Goal: Task Accomplishment & Management: Complete application form

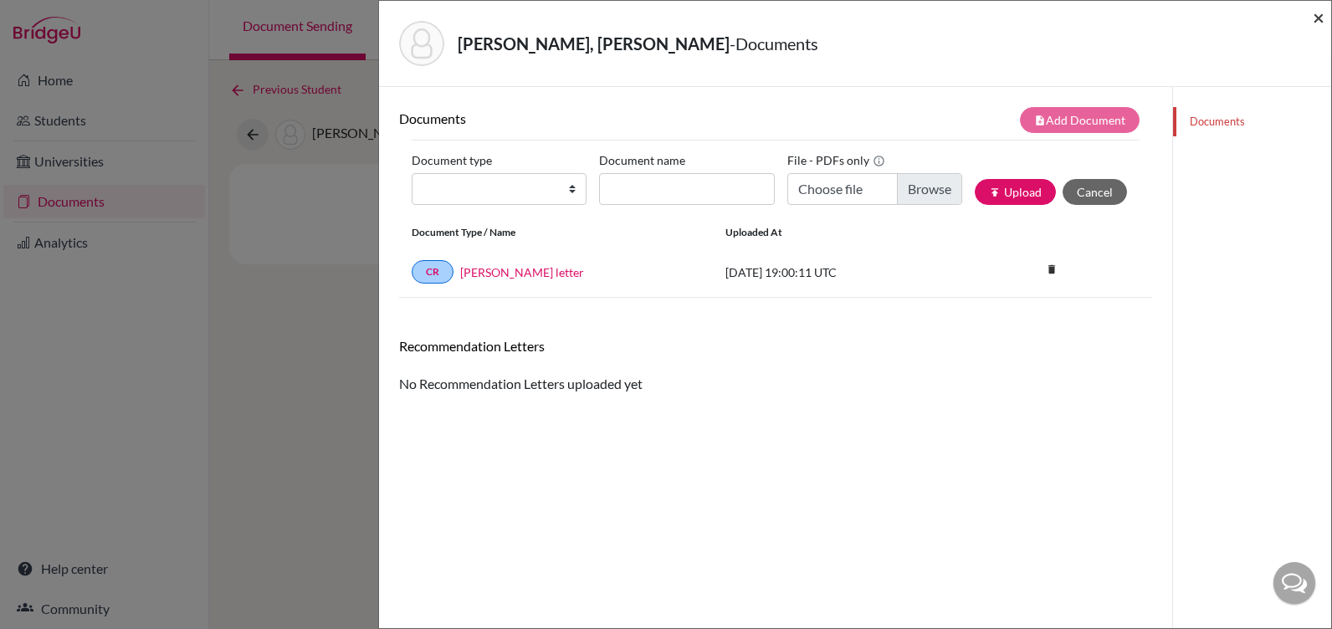
click at [1317, 15] on span "×" at bounding box center [1319, 17] width 12 height 24
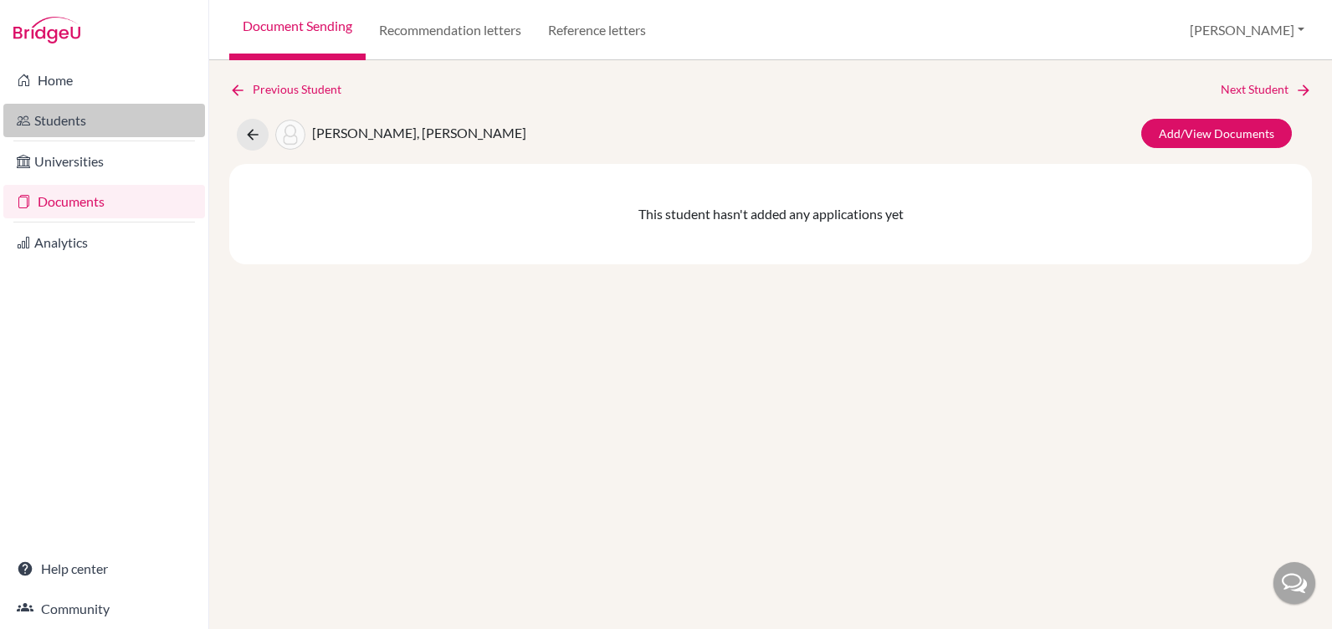
click at [50, 123] on link "Students" at bounding box center [104, 120] width 202 height 33
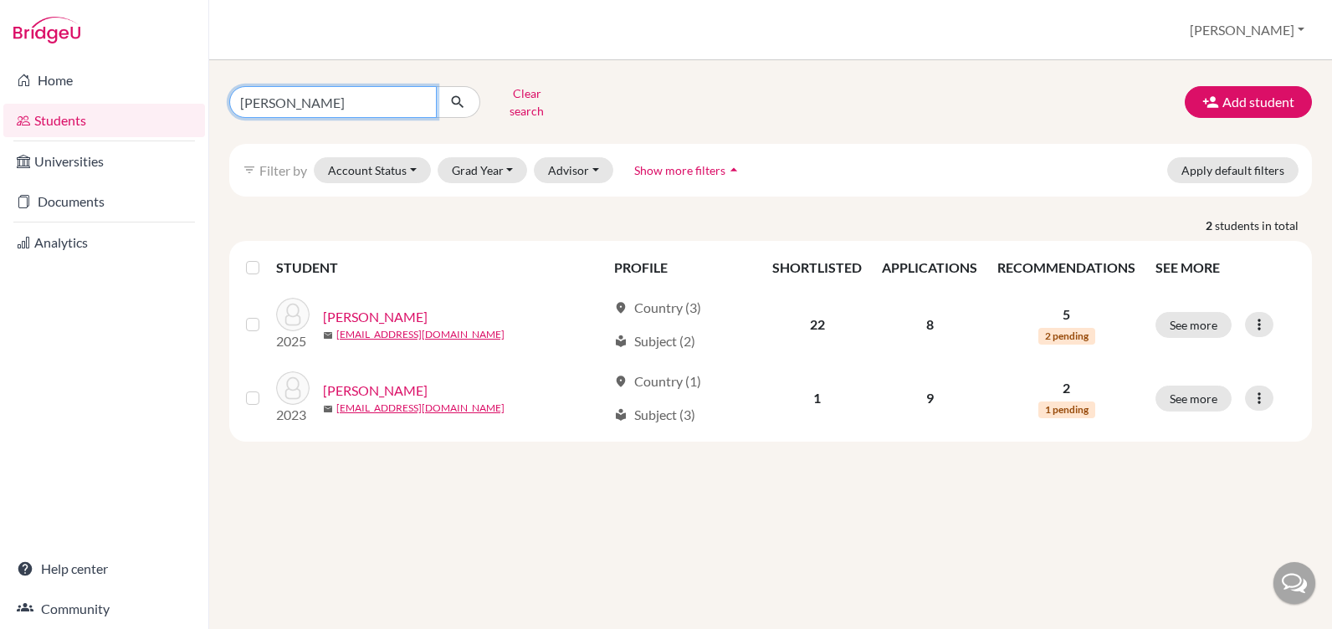
drag, startPoint x: 325, startPoint y: 92, endPoint x: 179, endPoint y: 106, distance: 146.3
click at [179, 106] on div "Home Students Universities Documents Analytics Help center Community Students o…" at bounding box center [666, 314] width 1332 height 629
type input "[PERSON_NAME]"
click at [459, 97] on icon "submit" at bounding box center [457, 102] width 17 height 17
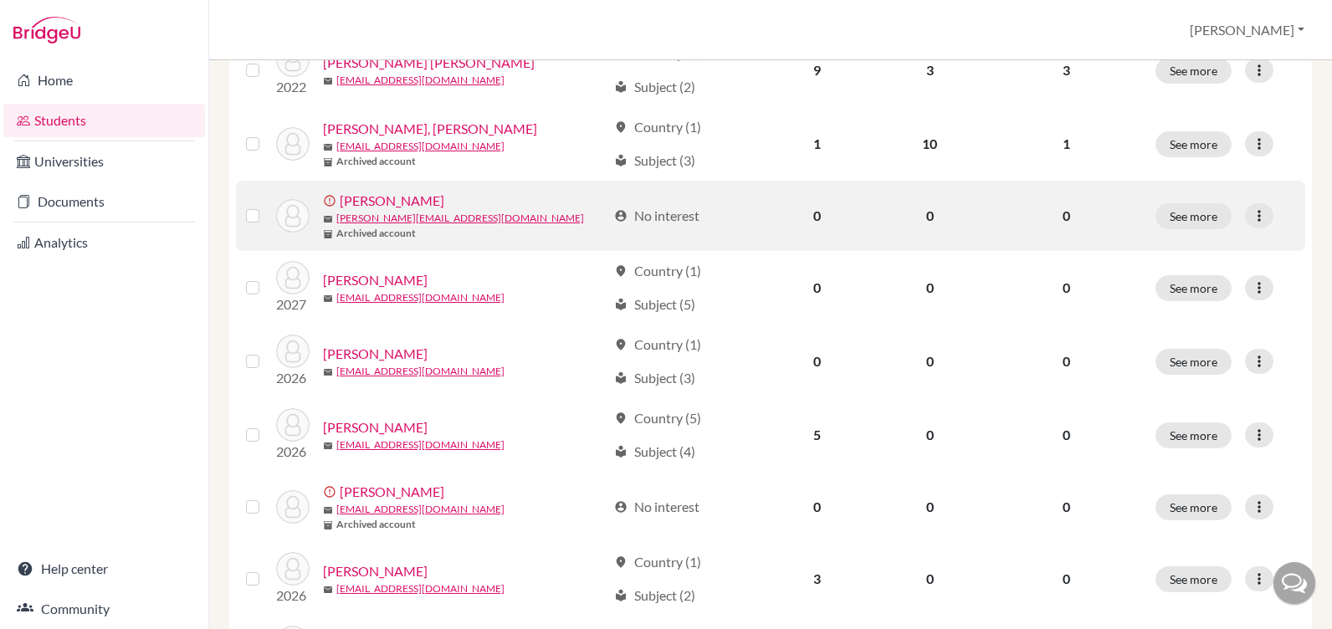
scroll to position [502, 0]
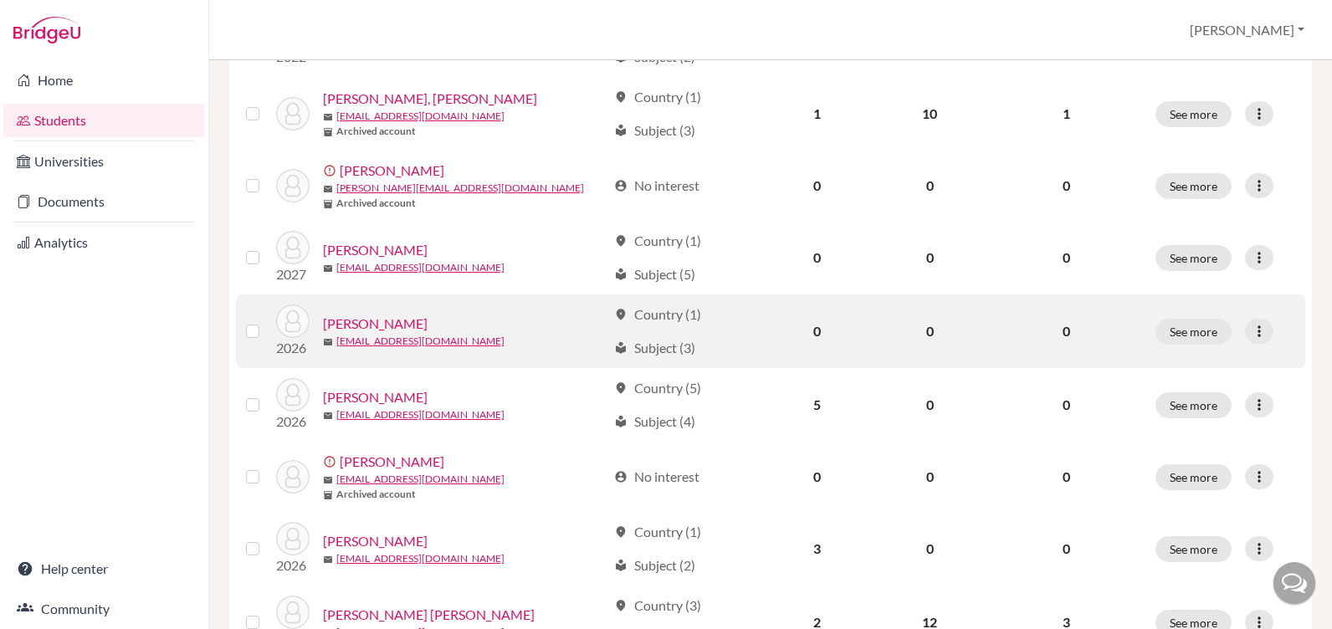
click at [370, 314] on link "[PERSON_NAME]" at bounding box center [375, 324] width 105 height 20
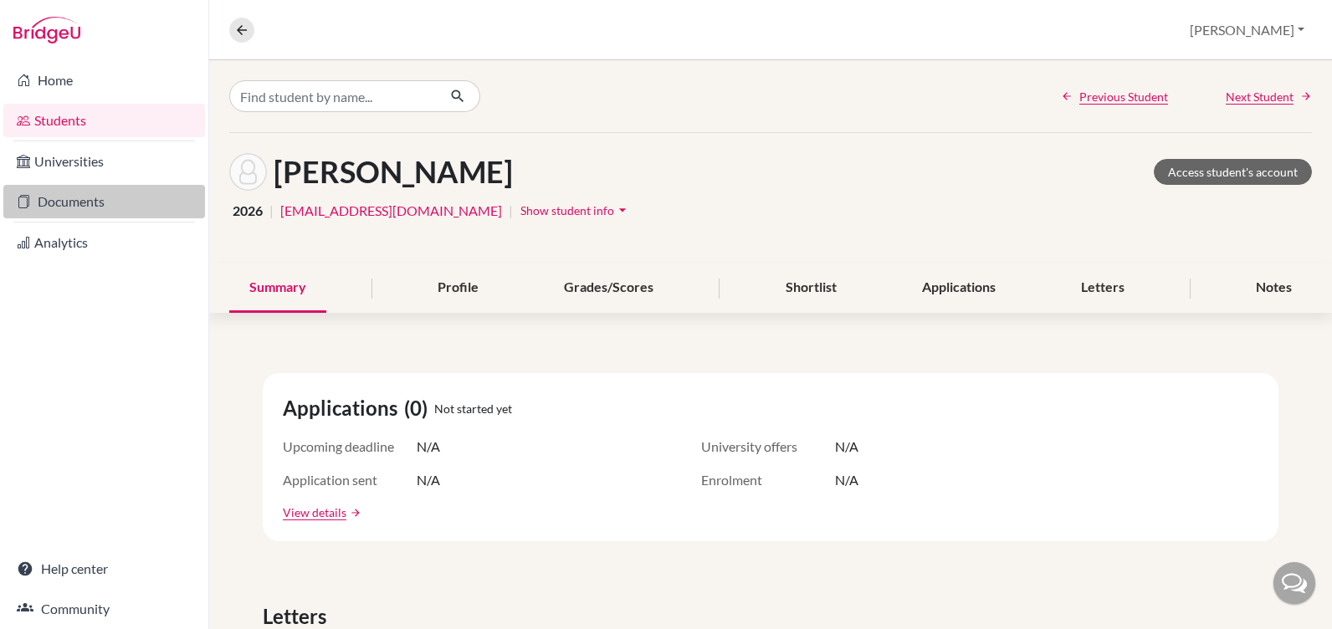
click at [96, 196] on link "Documents" at bounding box center [104, 201] width 202 height 33
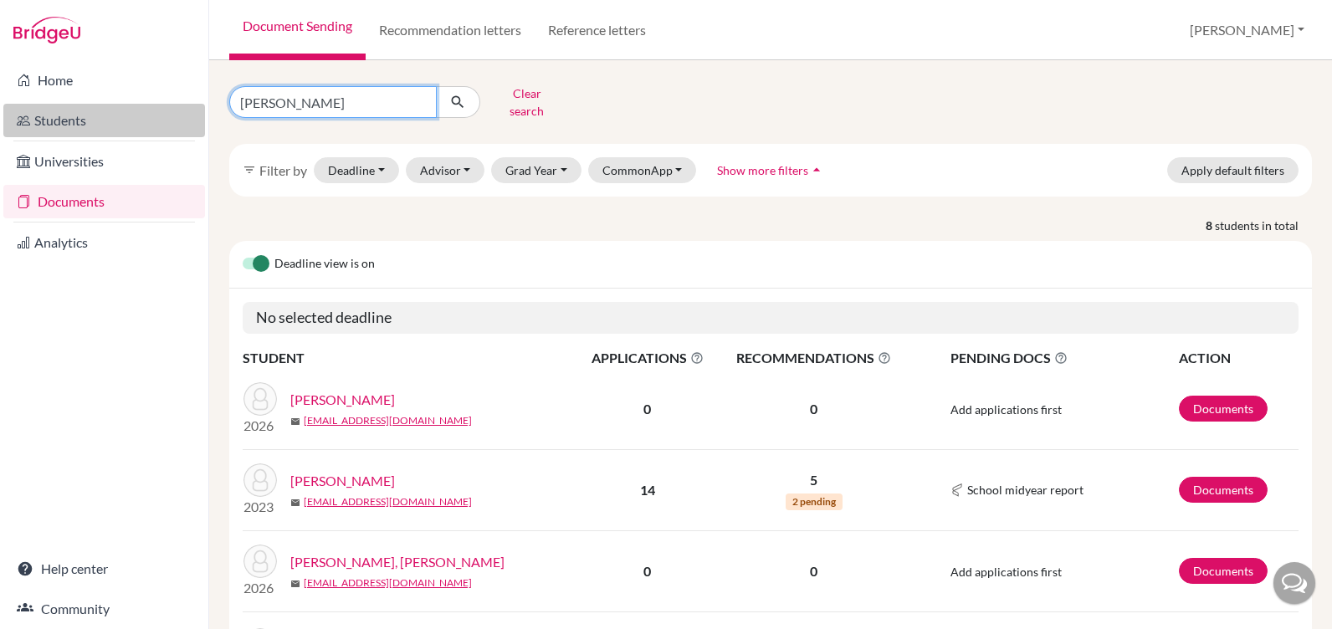
drag, startPoint x: 290, startPoint y: 97, endPoint x: 161, endPoint y: 104, distance: 128.2
click at [167, 102] on div "Home Students Universities Documents Analytics Help center Community Document S…" at bounding box center [666, 314] width 1332 height 629
type input "[PERSON_NAME]"
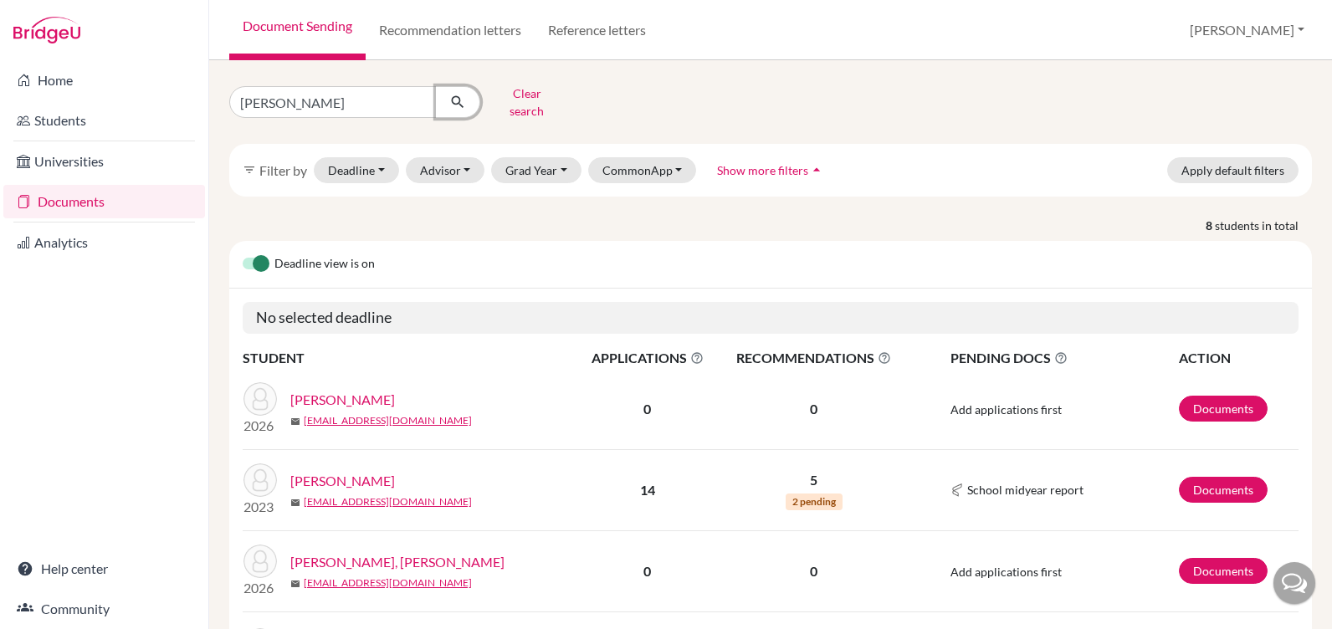
click at [453, 94] on icon "submit" at bounding box center [457, 102] width 17 height 17
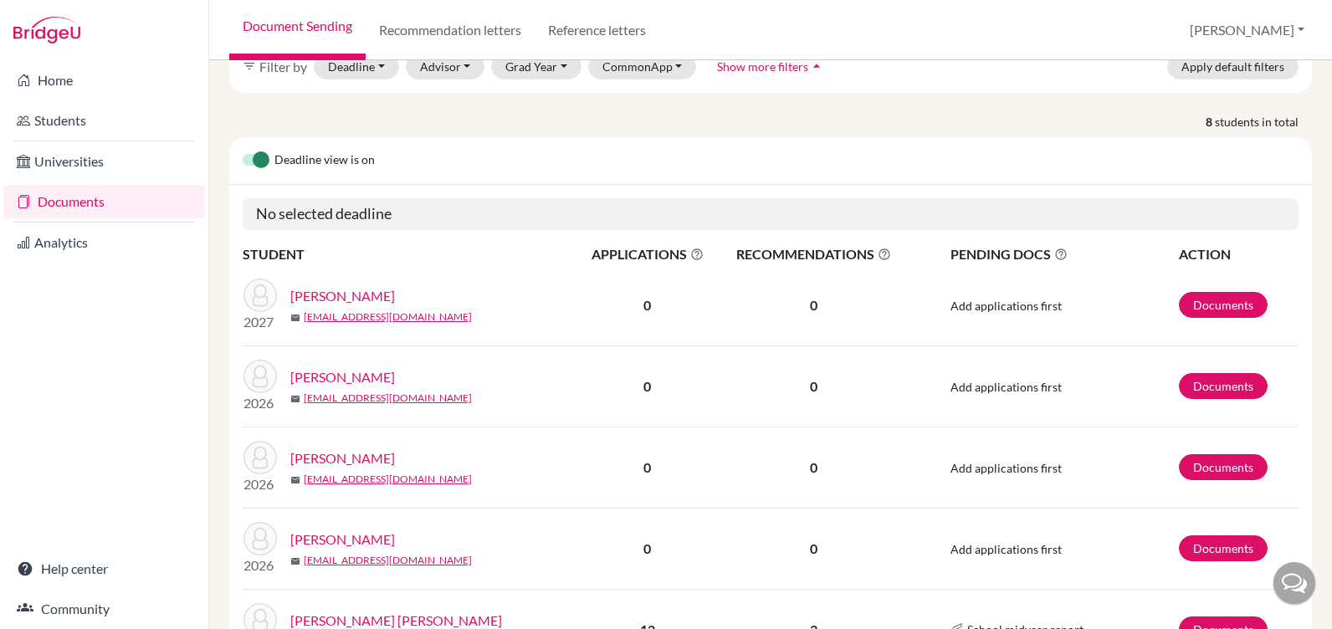
scroll to position [167, 0]
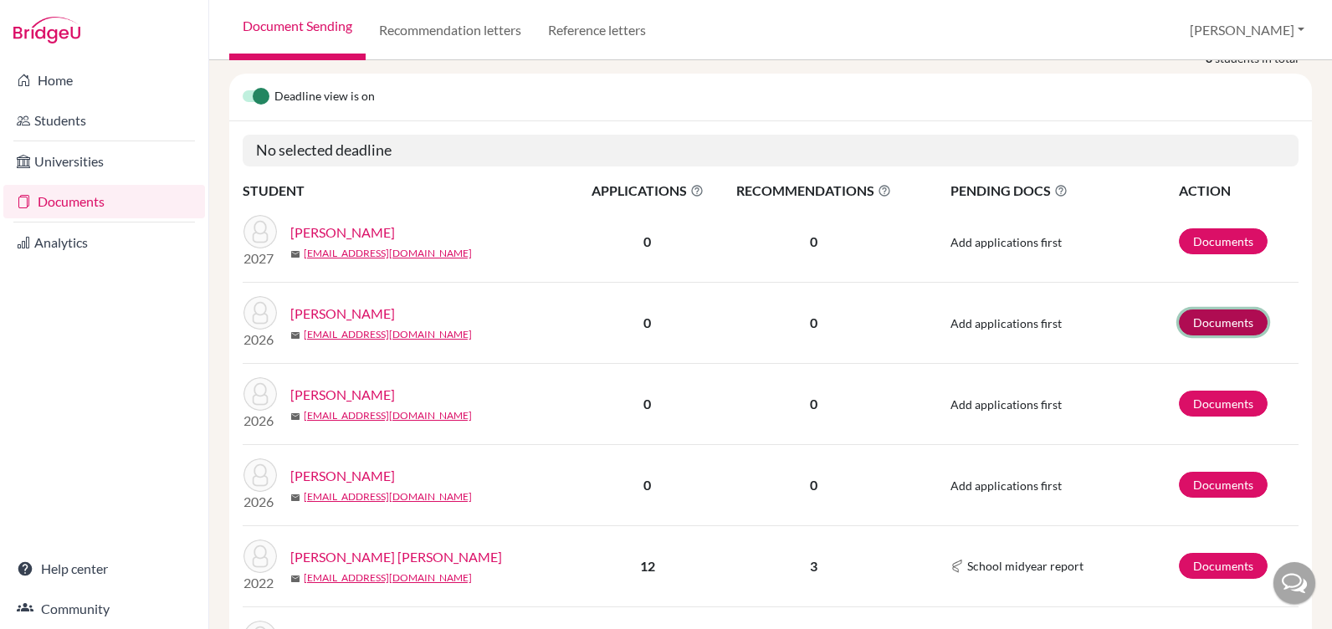
click at [1185, 310] on link "Documents" at bounding box center [1223, 323] width 89 height 26
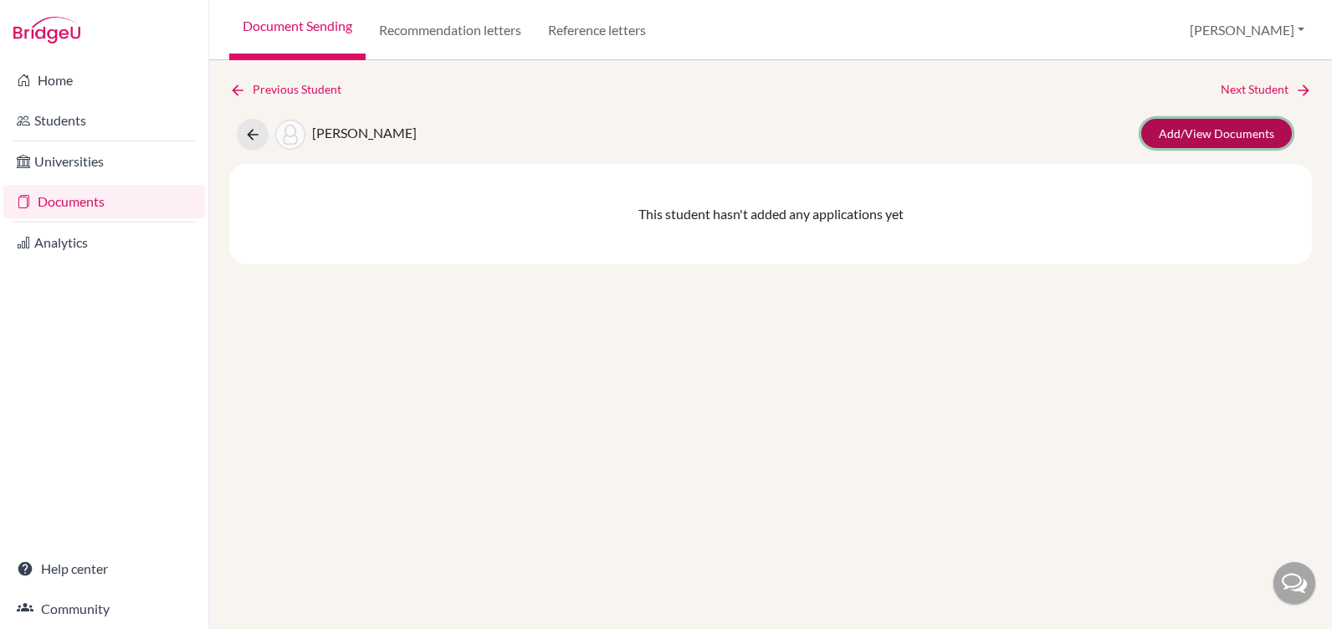
click at [1191, 126] on link "Add/View Documents" at bounding box center [1216, 133] width 151 height 29
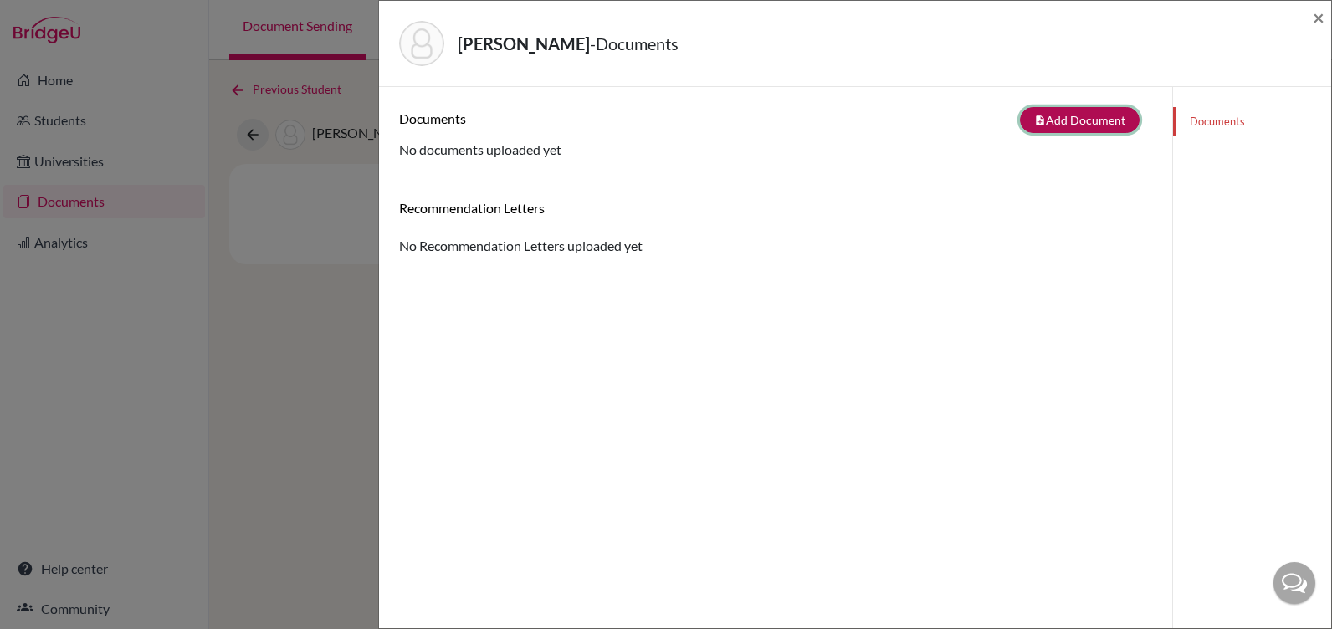
click at [1079, 120] on button "note_add Add Document" at bounding box center [1080, 120] width 120 height 26
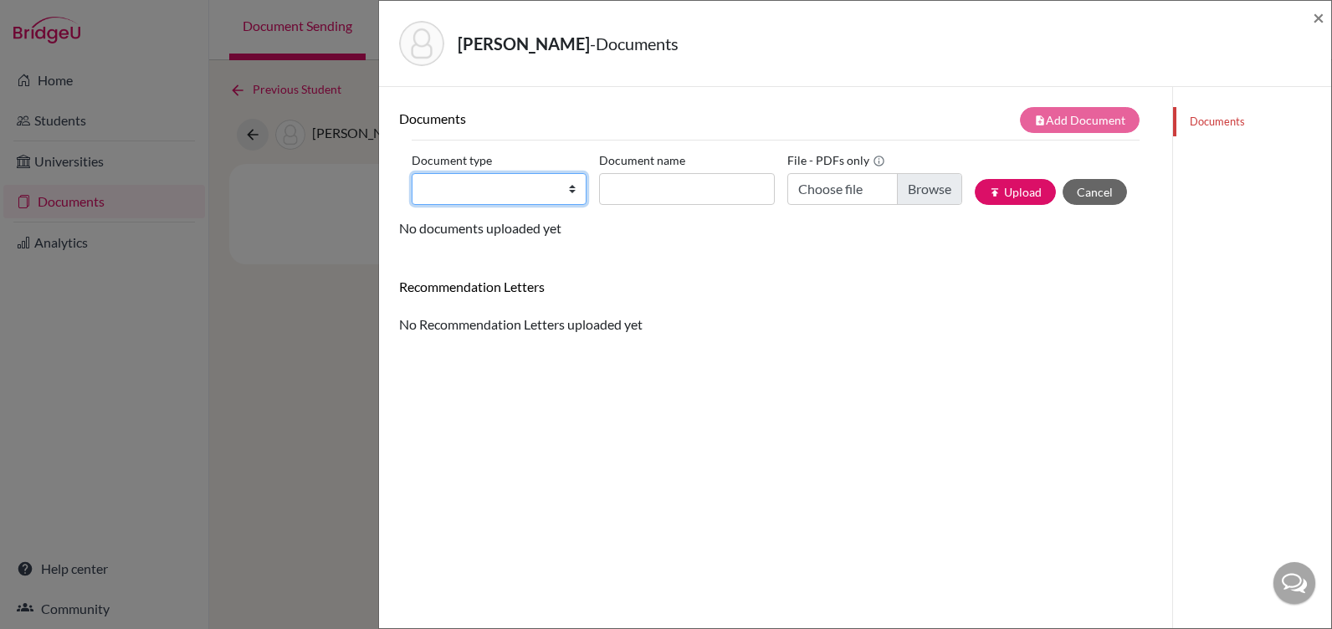
click at [454, 187] on select "Change explanation for Common App reports Counselor recommendation Internationa…" at bounding box center [499, 189] width 175 height 32
select select "5"
click at [412, 173] on select "Change explanation for Common App reports Counselor recommendation Internationa…" at bounding box center [499, 189] width 175 height 32
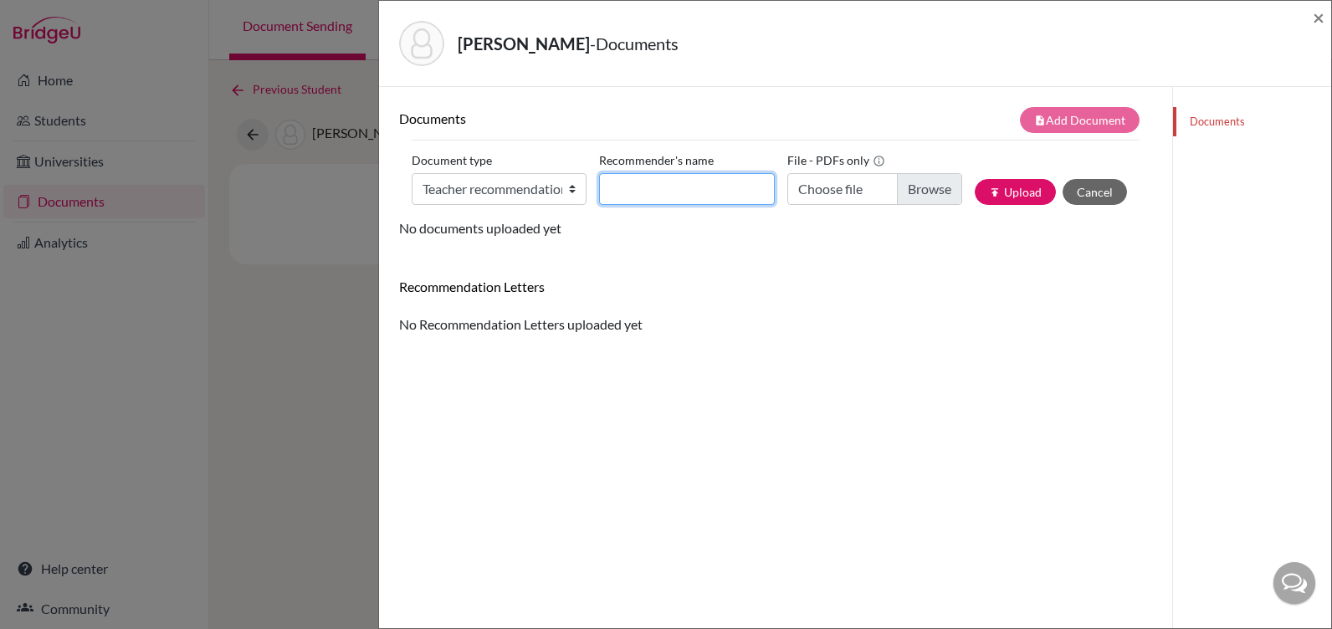
click at [623, 187] on input "Recommender's name" at bounding box center [686, 189] width 175 height 32
type input "Ms. Marici"
click at [905, 200] on input "Choose file" at bounding box center [874, 189] width 175 height 32
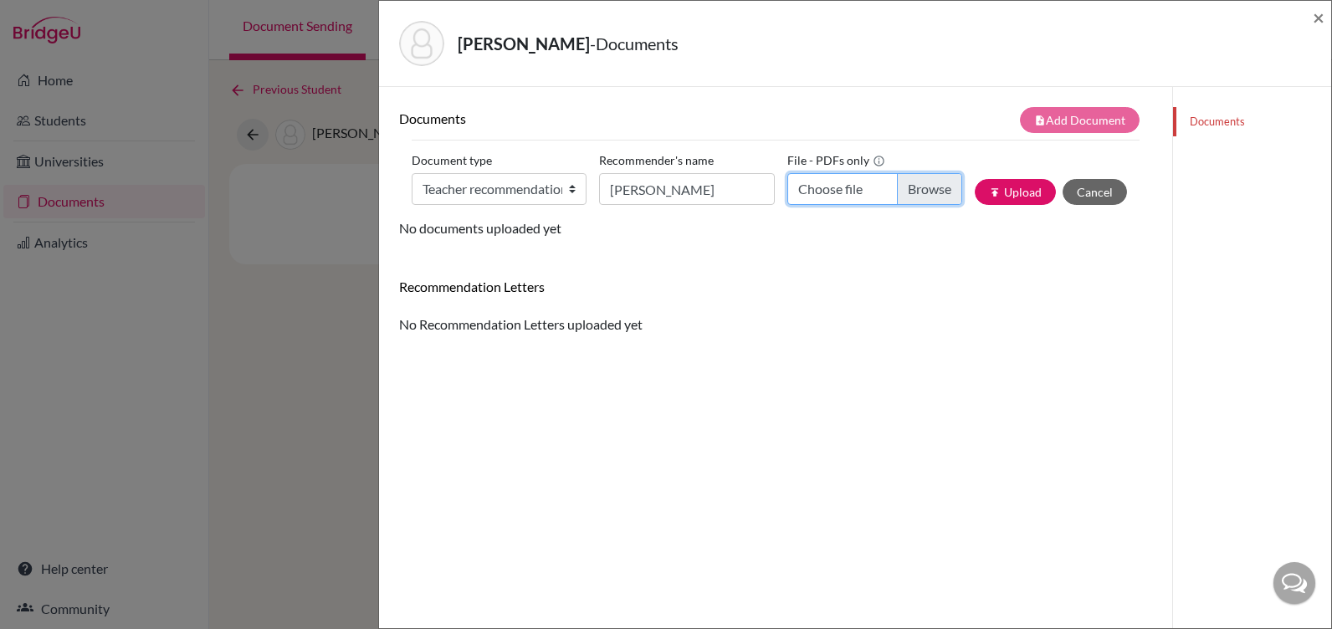
type input "C:\fakepath\Mia Simon_Rec_Marici Errazuriz.pdf"
click at [1000, 184] on button "publish Upload" at bounding box center [1015, 192] width 81 height 26
